Goal: Find specific page/section: Locate a particular part of the current website

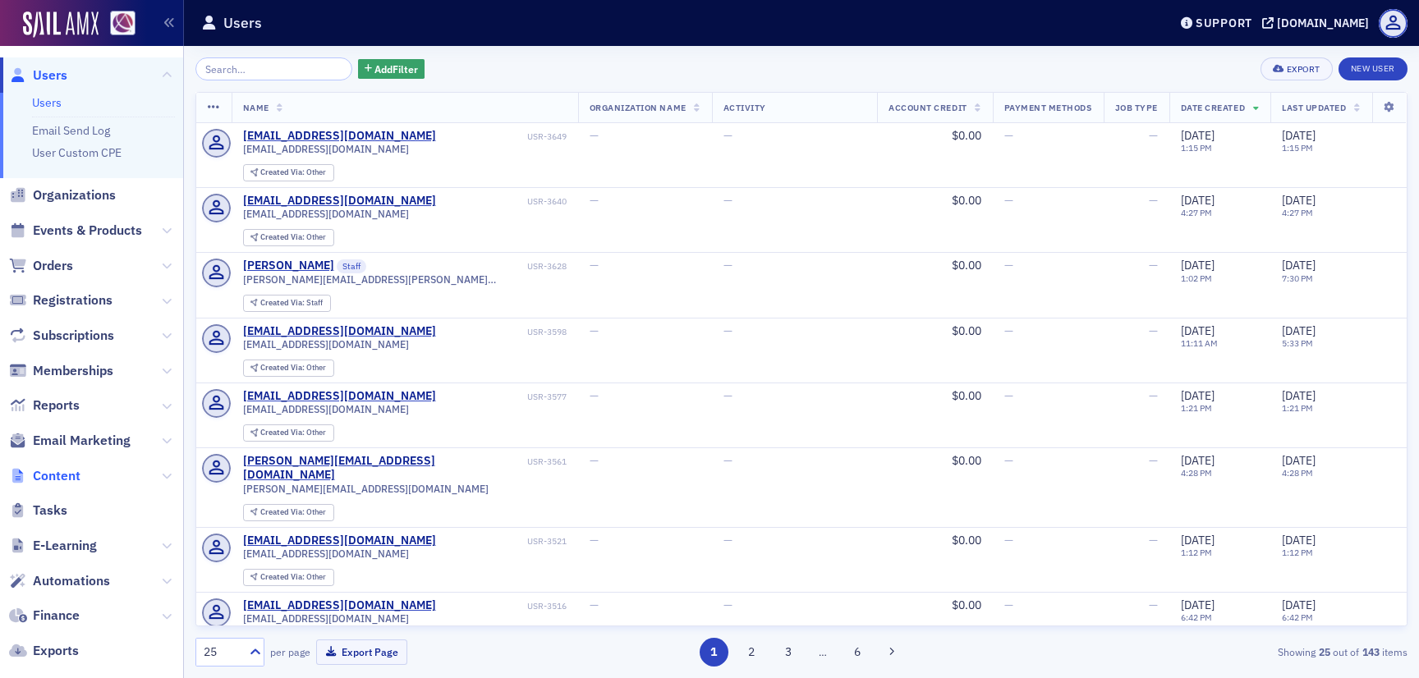
click at [67, 481] on span "Content" at bounding box center [57, 476] width 48 height 18
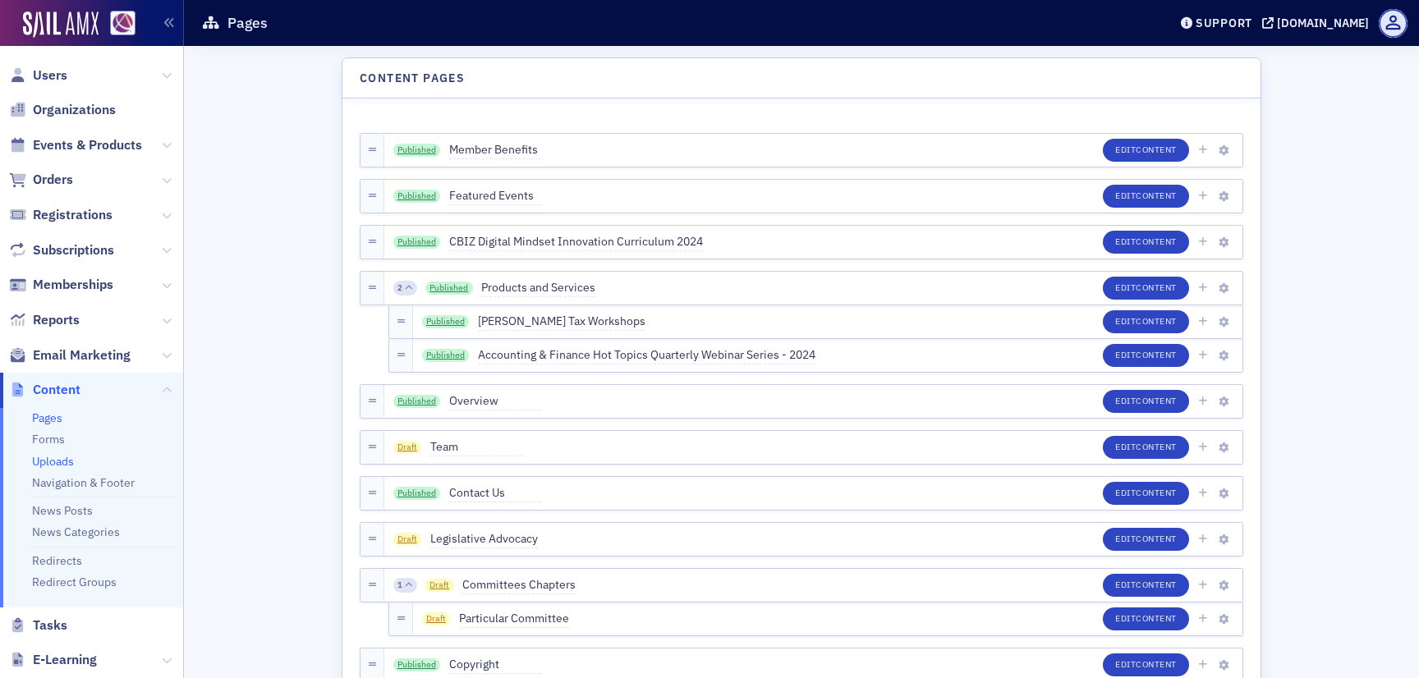
click at [54, 462] on link "Uploads" at bounding box center [53, 461] width 42 height 15
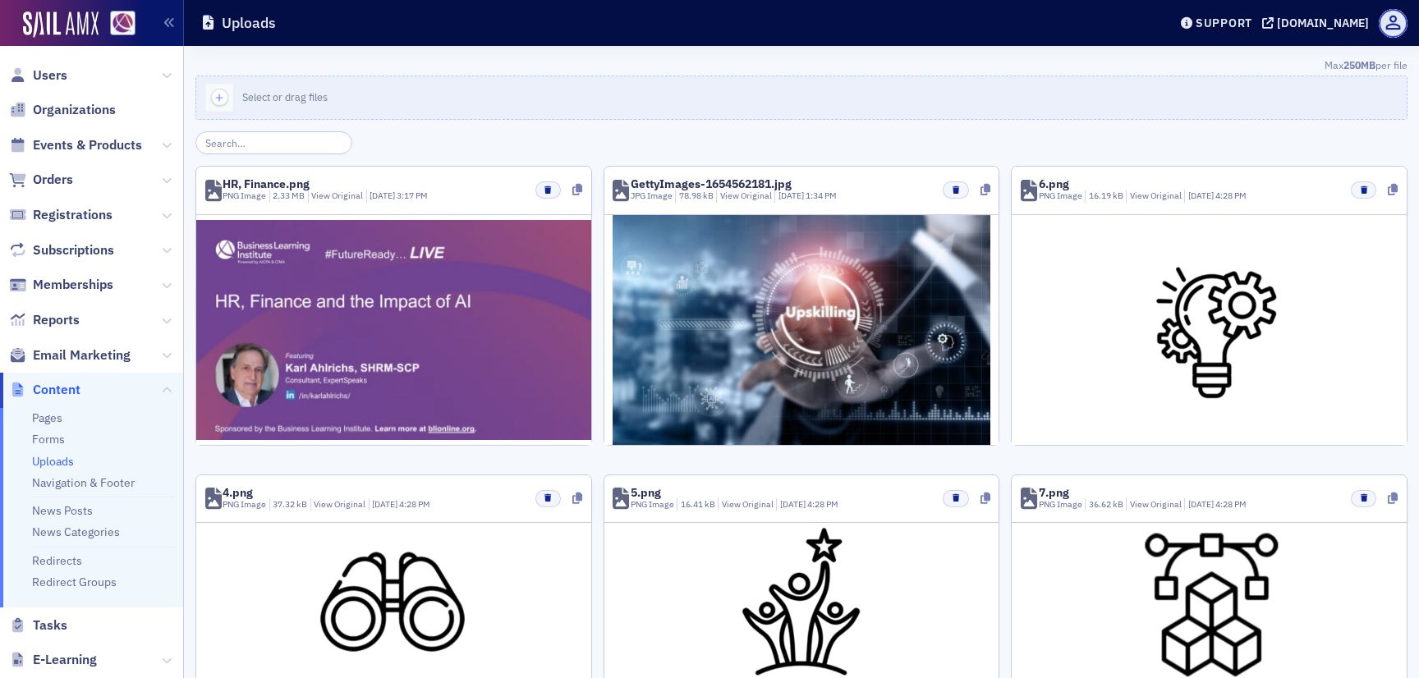
click at [288, 140] on input "search" at bounding box center [273, 142] width 157 height 23
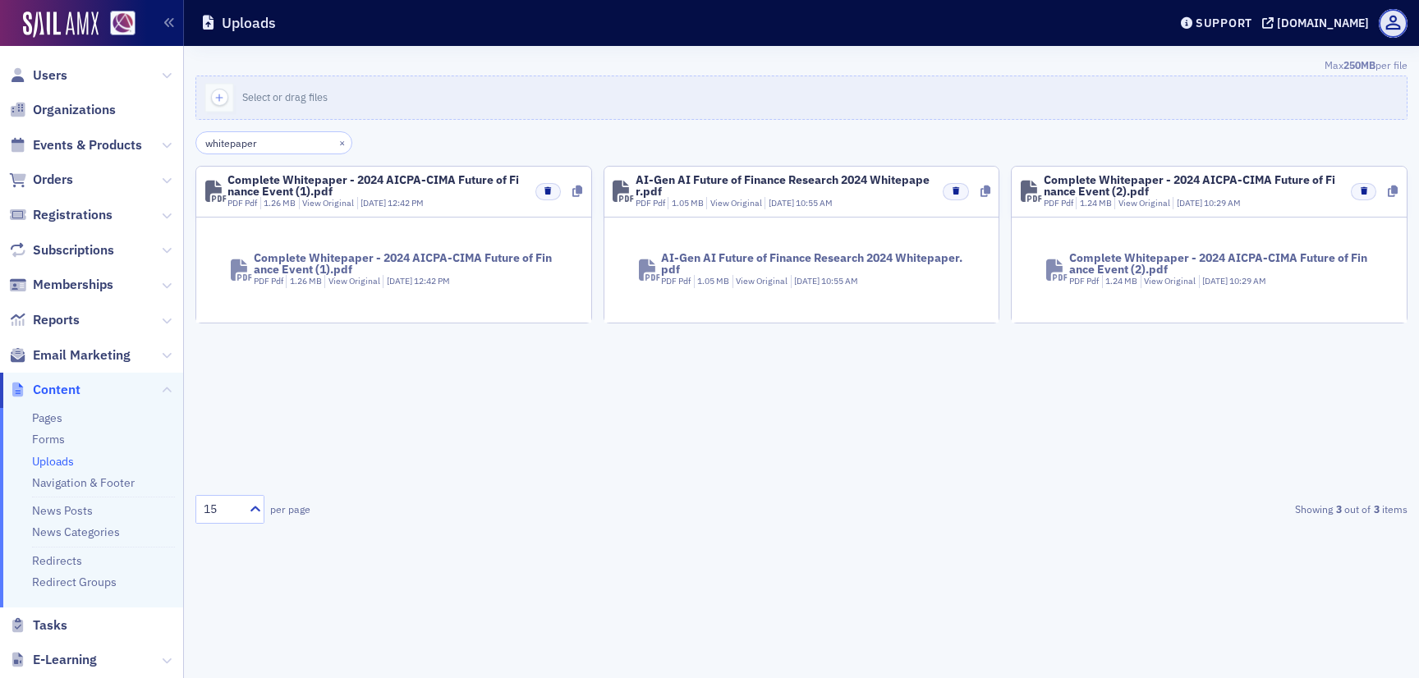
type input "whitepaper"
click at [333, 179] on div "Complete Whitepaper - 2024 AICPA-CIMA Future of Finance Event (1).pdf" at bounding box center [375, 185] width 296 height 23
click at [328, 179] on div "Complete Whitepaper - 2024 AICPA-CIMA Future of Finance Event (1).pdf" at bounding box center [375, 185] width 296 height 23
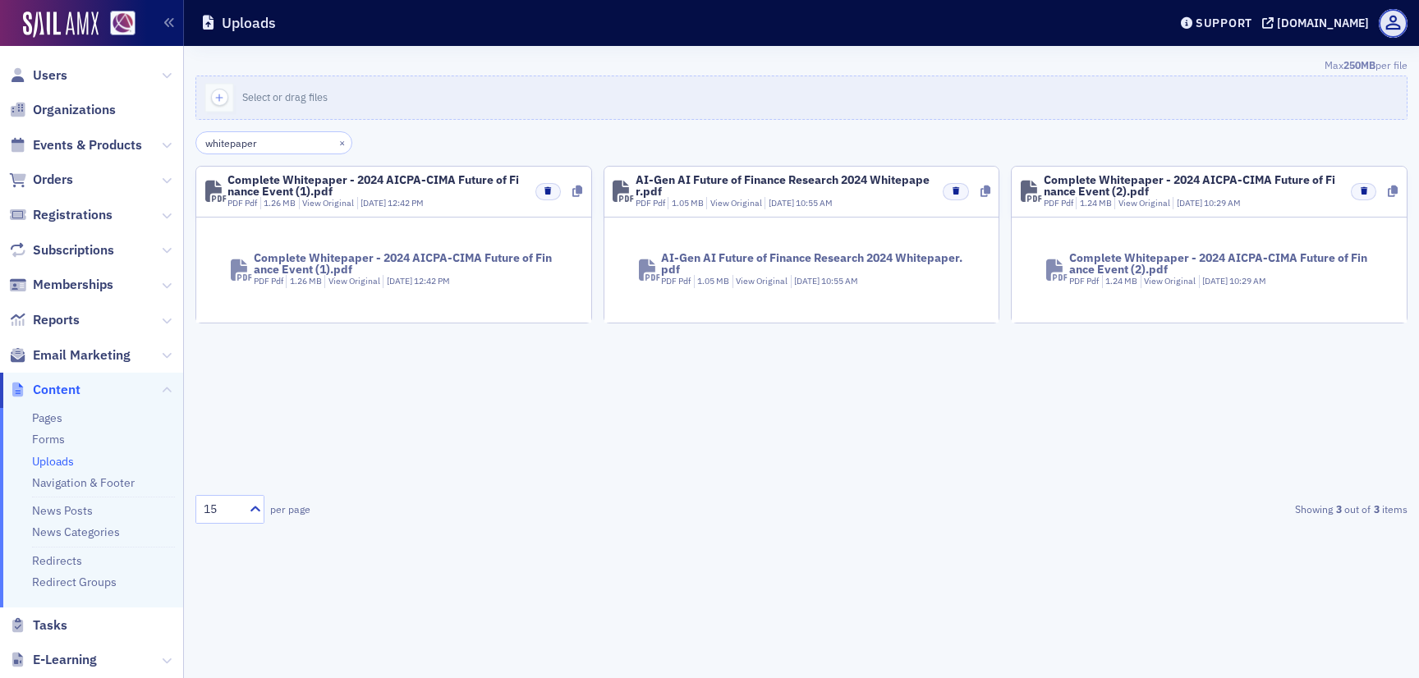
click at [256, 262] on div "Complete Whitepaper - 2024 AICPA-CIMA Future of Finance Event (1).pdf" at bounding box center [405, 263] width 303 height 23
click at [297, 264] on div "Complete Whitepaper - 2024 AICPA-CIMA Future of Finance Event (1).pdf" at bounding box center [405, 263] width 303 height 23
click at [363, 179] on div "Complete Whitepaper - 2024 AICPA-CIMA Future of Finance Event (1).pdf" at bounding box center [375, 185] width 296 height 23
click at [580, 187] on icon at bounding box center [577, 191] width 10 height 11
click at [981, 194] on icon at bounding box center [986, 191] width 10 height 11
